Goal: Navigation & Orientation: Find specific page/section

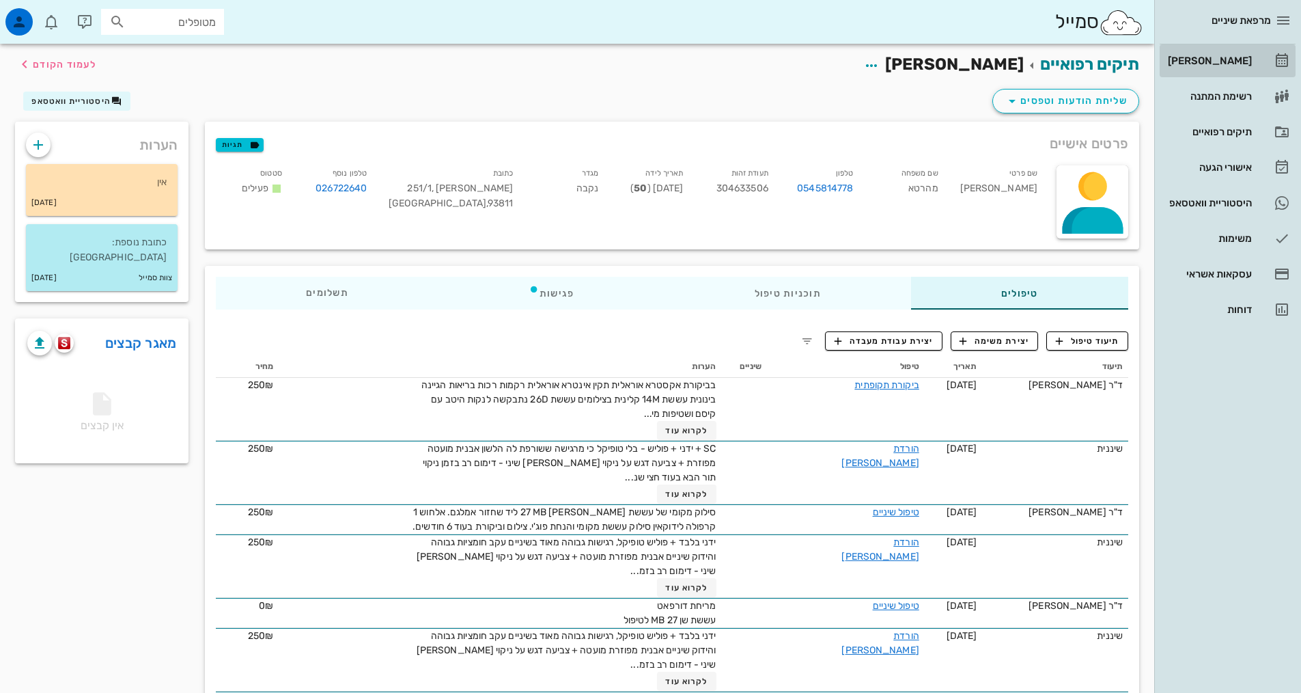
click at [1223, 64] on div "[PERSON_NAME]" at bounding box center [1208, 60] width 87 height 11
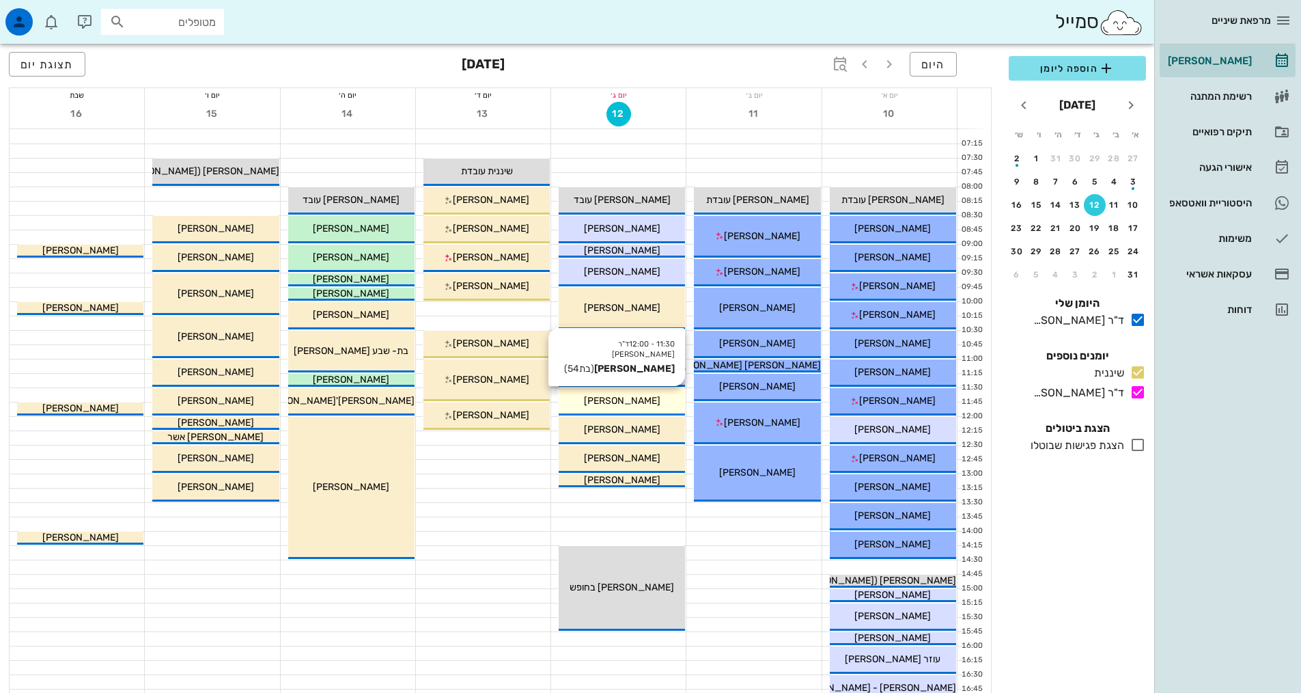
click at [653, 405] on div "[PERSON_NAME]" at bounding box center [622, 400] width 126 height 14
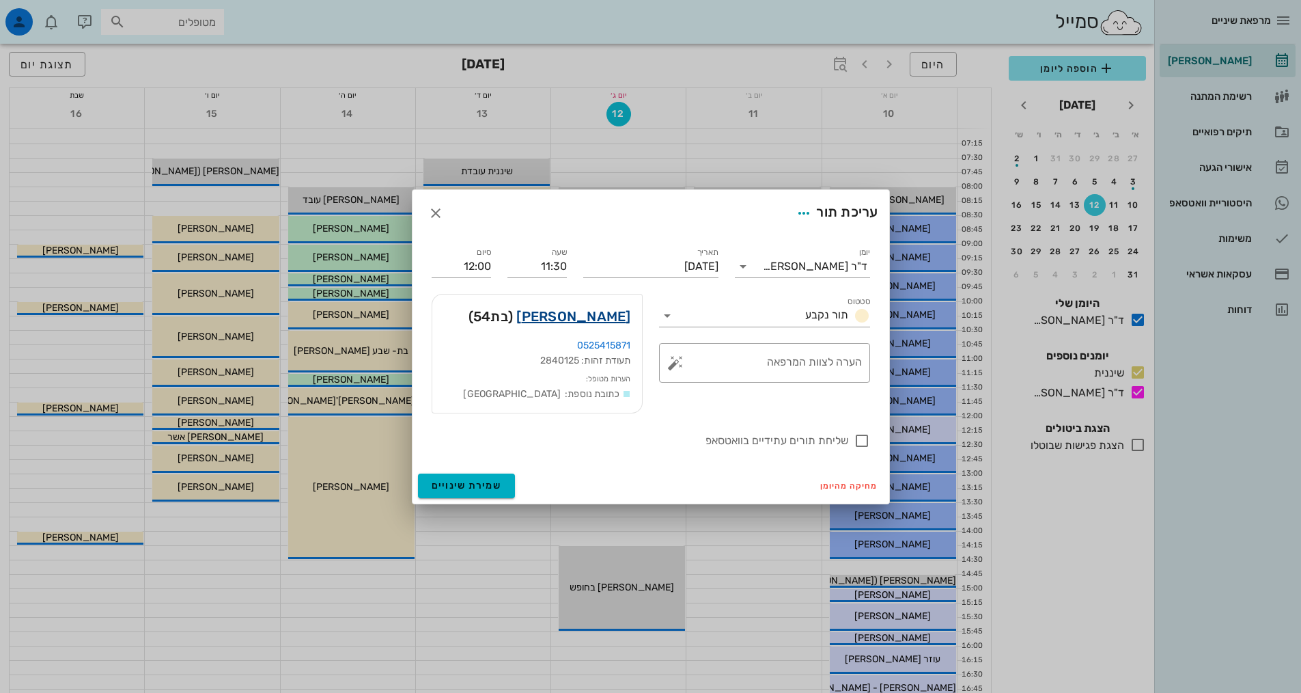
click at [607, 313] on link "[PERSON_NAME]" at bounding box center [573, 316] width 114 height 22
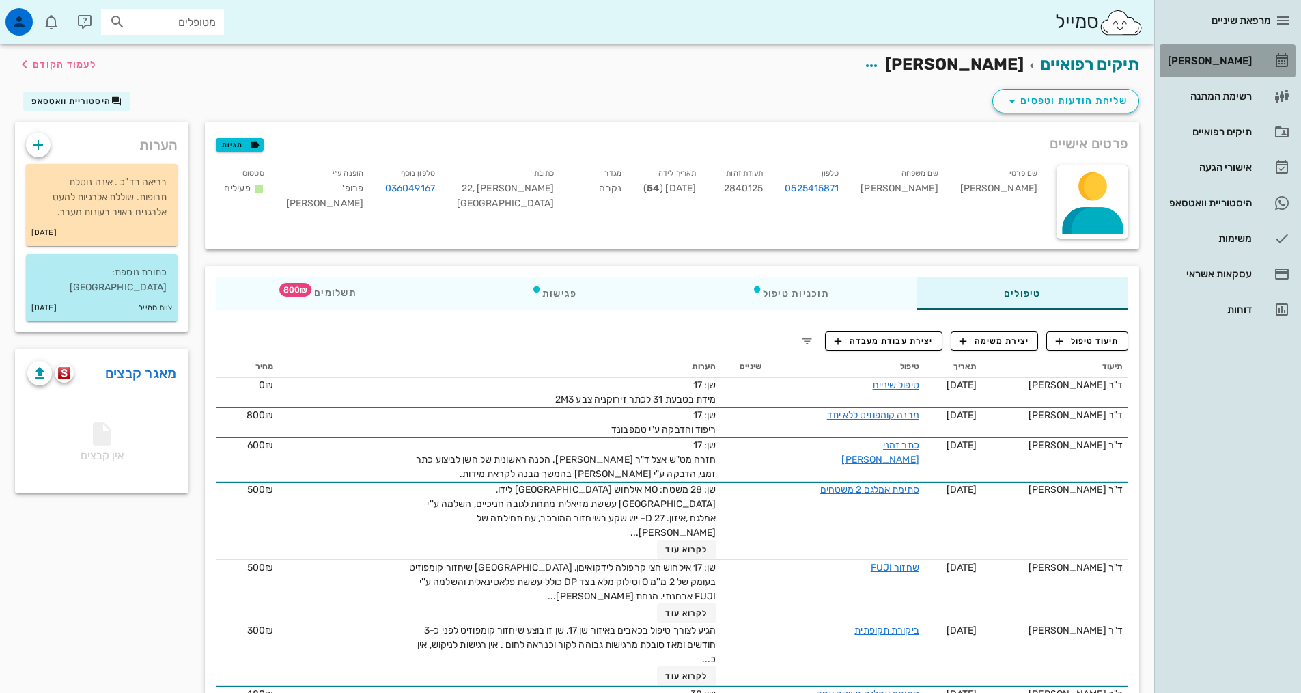
click at [1221, 61] on div "[PERSON_NAME]" at bounding box center [1208, 60] width 87 height 11
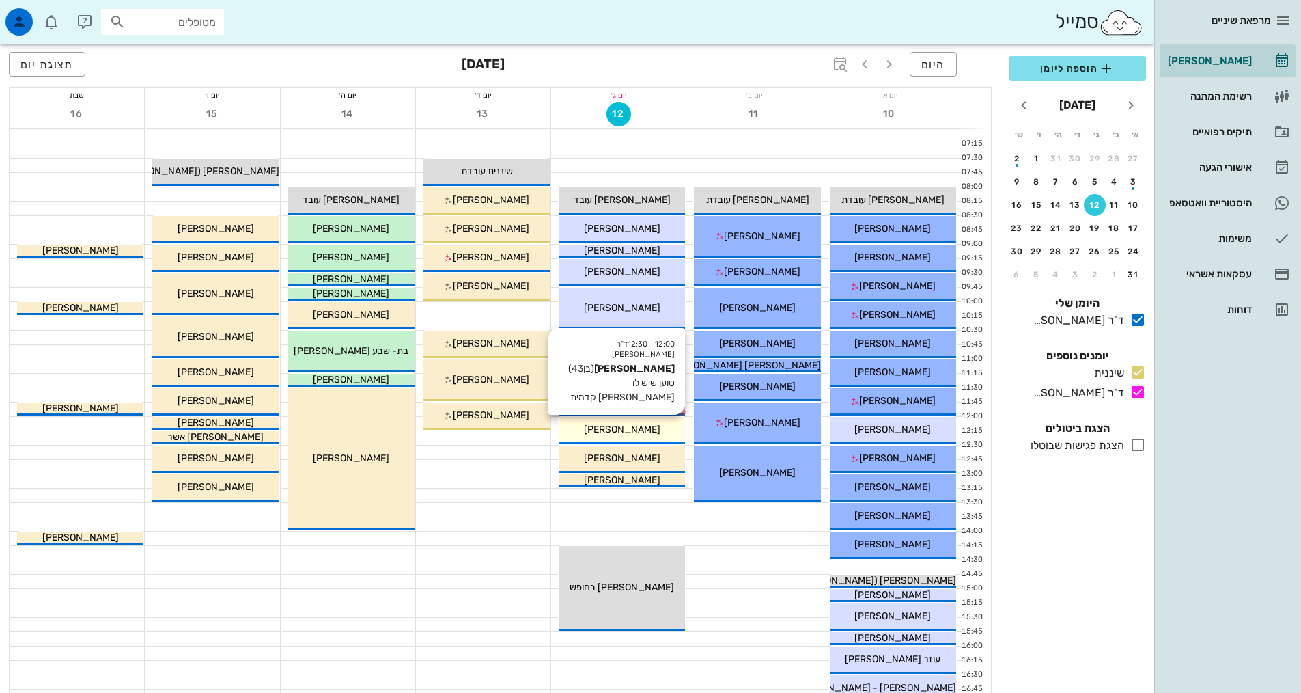
click at [629, 426] on span "[PERSON_NAME]" at bounding box center [622, 430] width 77 height 12
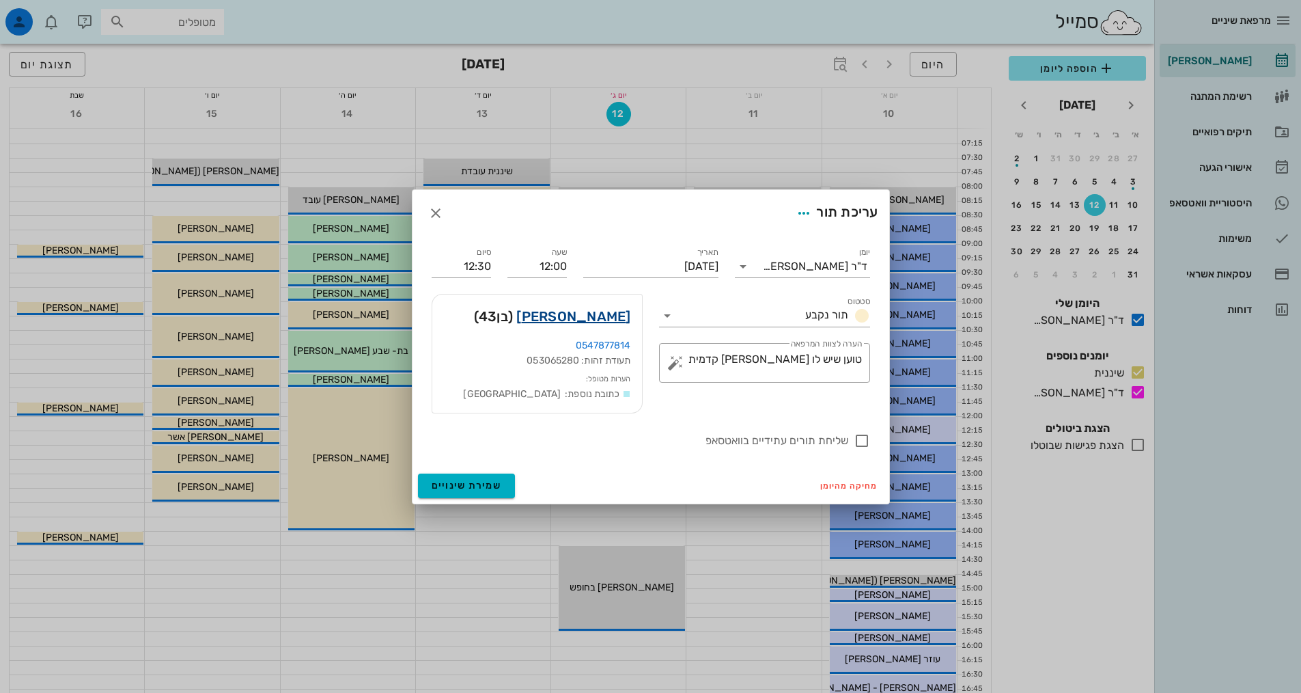
click at [602, 323] on link "[PERSON_NAME]" at bounding box center [573, 316] width 114 height 22
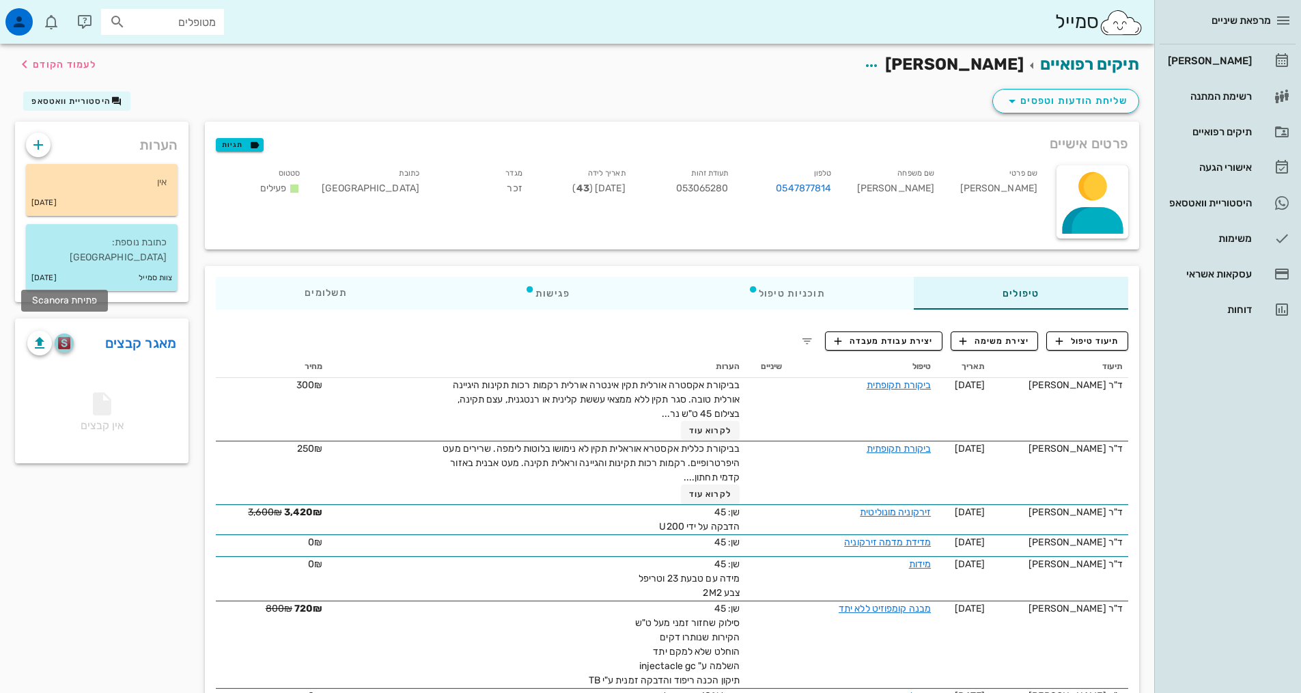
click at [64, 337] on img "button" at bounding box center [64, 343] width 13 height 12
click at [1231, 59] on div "[PERSON_NAME]" at bounding box center [1208, 60] width 87 height 11
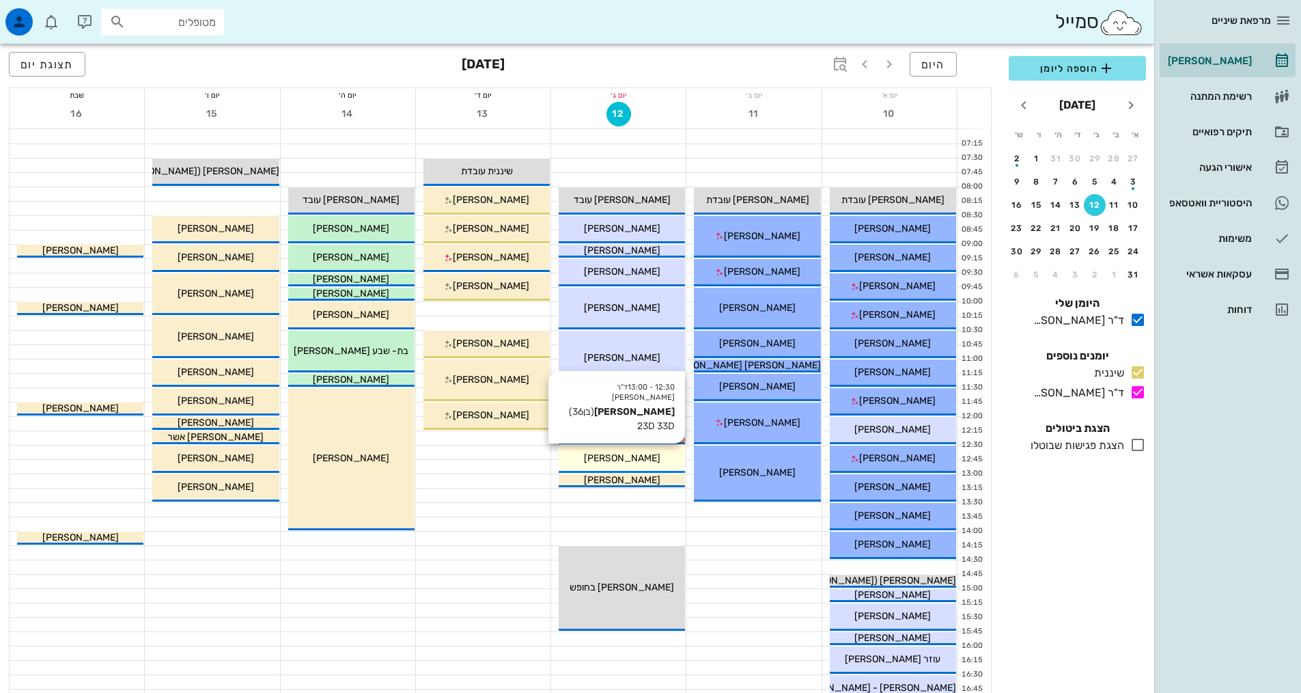
click at [611, 458] on span "[PERSON_NAME]" at bounding box center [622, 458] width 77 height 12
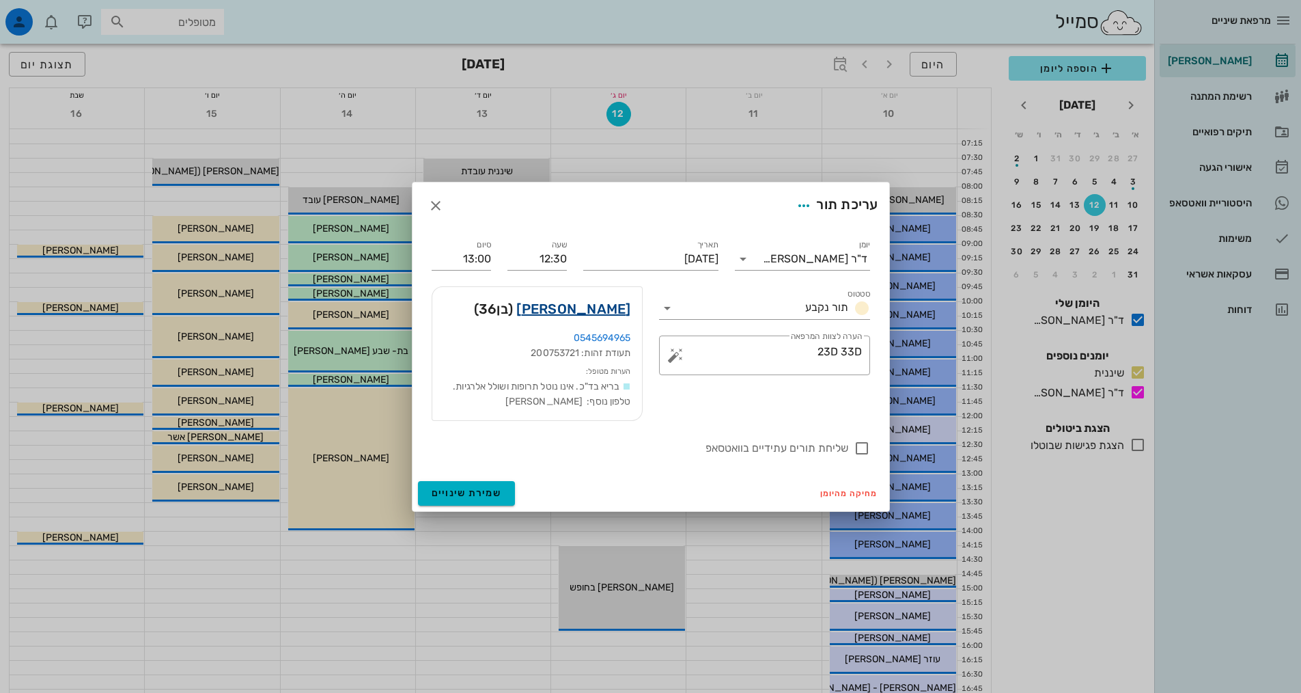
click at [598, 307] on link "[PERSON_NAME]" at bounding box center [573, 309] width 114 height 22
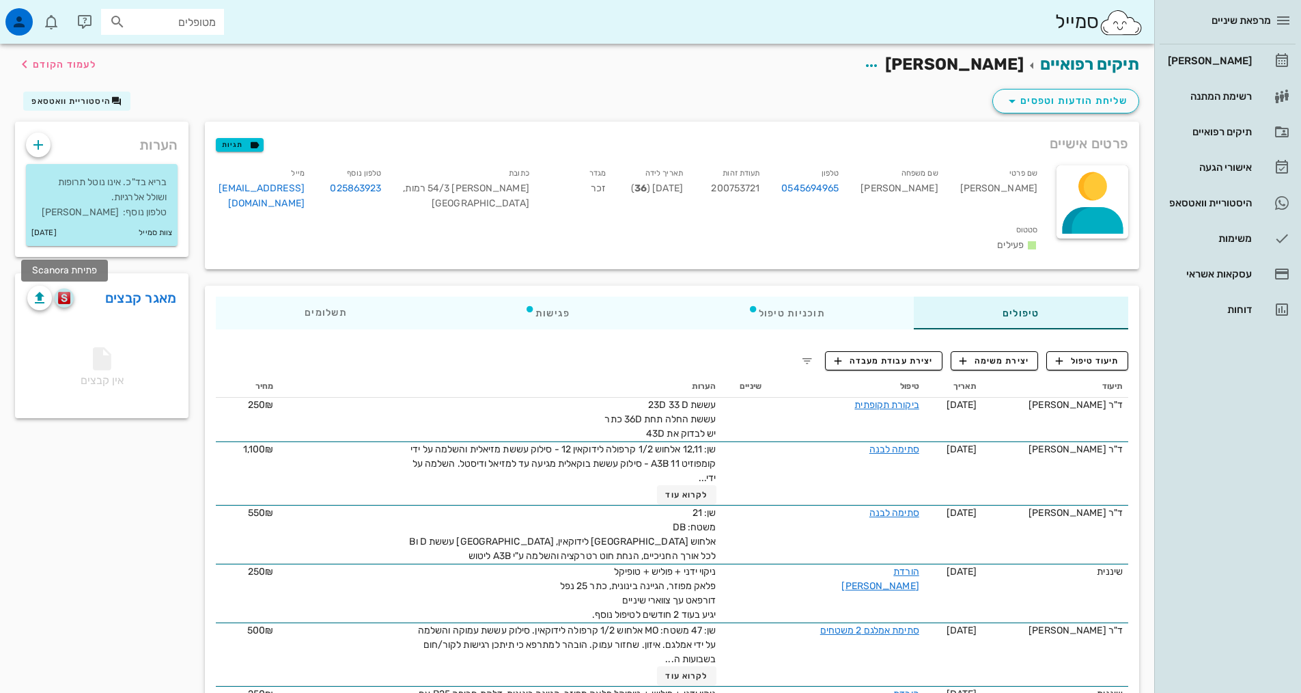
click at [61, 294] on img "button" at bounding box center [64, 298] width 13 height 12
